Goal: Task Accomplishment & Management: Manage account settings

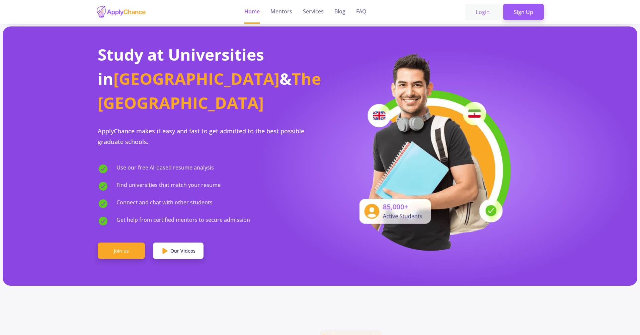
click at [495, 15] on link "Login" at bounding box center [482, 12] width 35 height 17
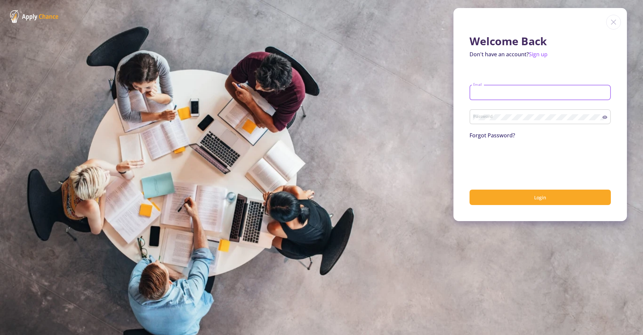
type input "bardia@applychance.com"
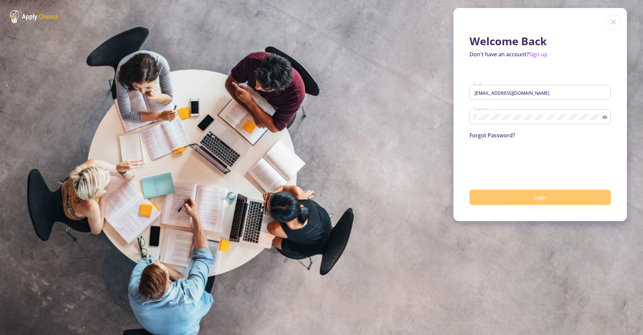
click at [524, 200] on button "Login" at bounding box center [539, 197] width 141 height 16
click at [527, 196] on button "Login" at bounding box center [539, 197] width 141 height 16
